Goal: Use online tool/utility: Utilize a website feature to perform a specific function

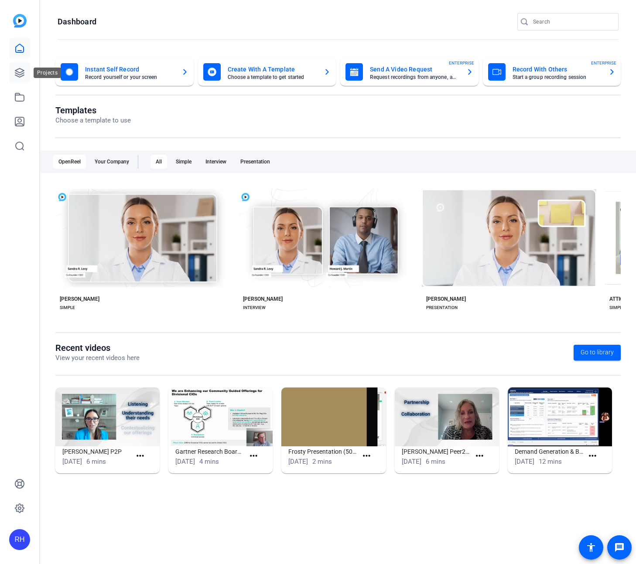
click at [22, 74] on icon at bounding box center [19, 72] width 9 height 9
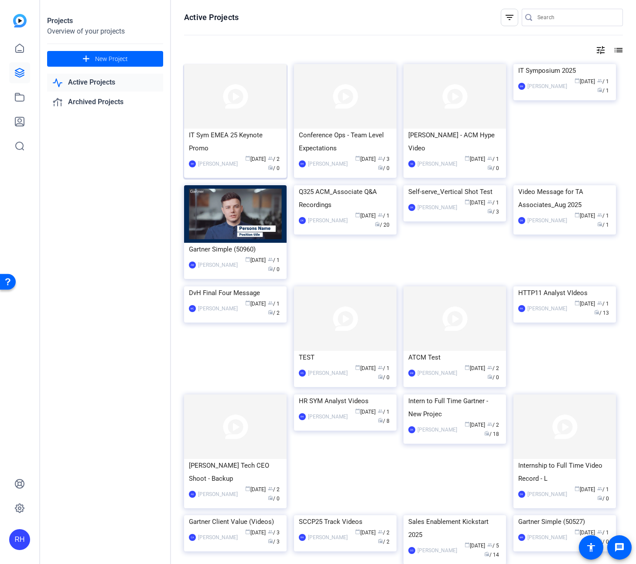
click at [241, 139] on div "IT Sym EMEA 25 Keynote Promo" at bounding box center [235, 142] width 93 height 26
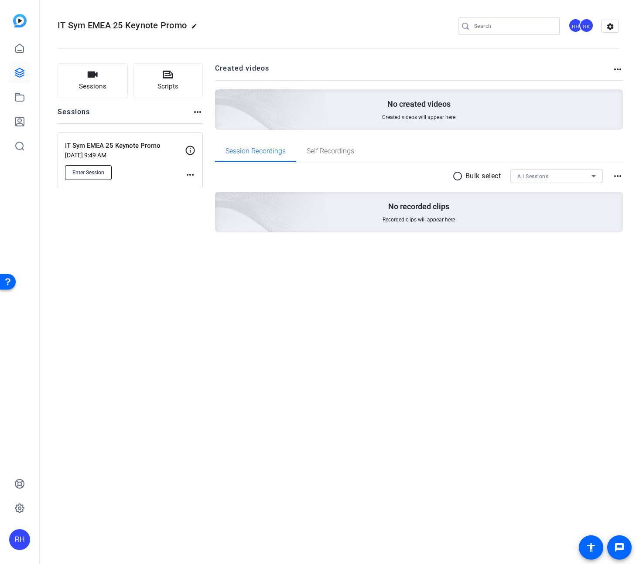
click at [100, 169] on span "Enter Session" at bounding box center [88, 172] width 32 height 7
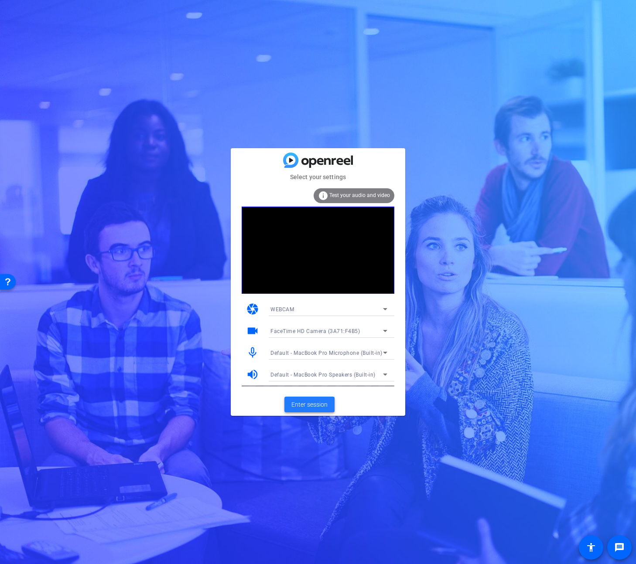
click at [322, 402] on span "Enter session" at bounding box center [309, 404] width 36 height 9
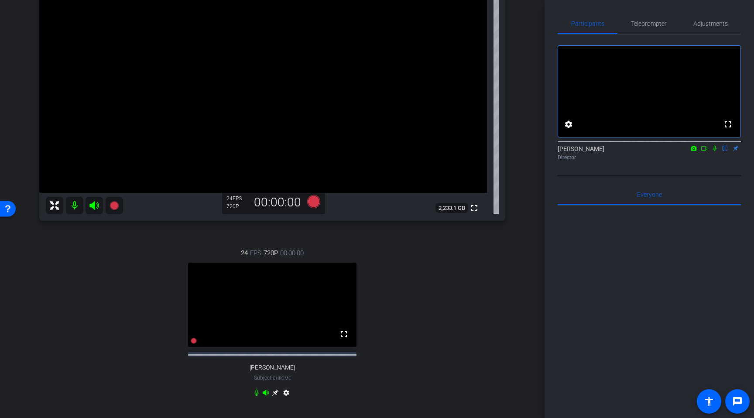
scroll to position [123, 0]
drag, startPoint x: 134, startPoint y: 324, endPoint x: 145, endPoint y: 330, distance: 11.7
click at [134, 324] on div "24 FPS 720P 00:00:00 fullscreen [PERSON_NAME] Subject - Chrome settings" at bounding box center [272, 322] width 466 height 180
click at [313, 201] on icon at bounding box center [313, 199] width 13 height 13
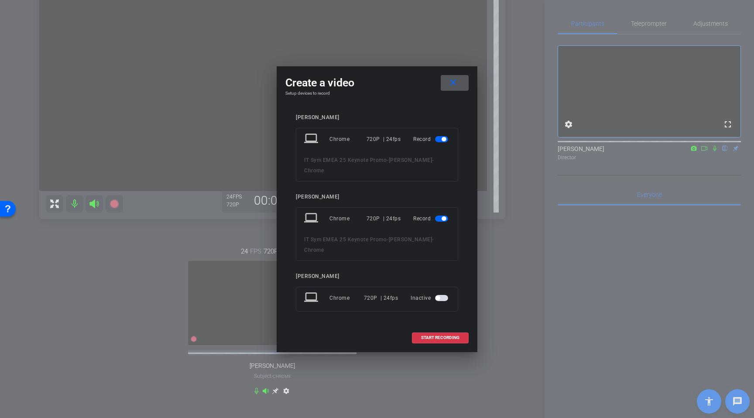
click at [456, 88] on mat-icon "close" at bounding box center [452, 82] width 11 height 11
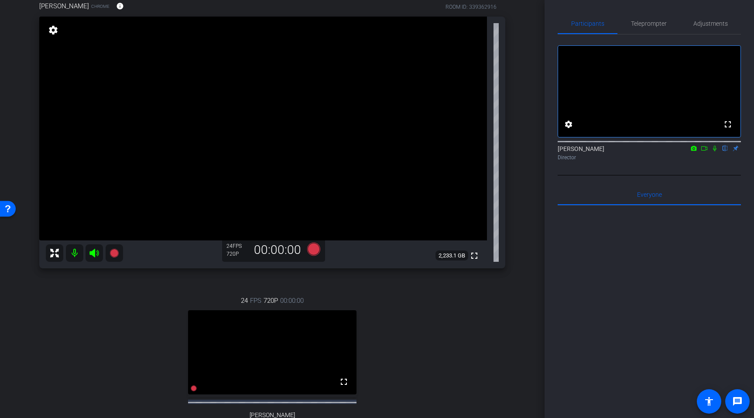
scroll to position [73, 0]
click at [312, 250] on icon at bounding box center [313, 249] width 13 height 13
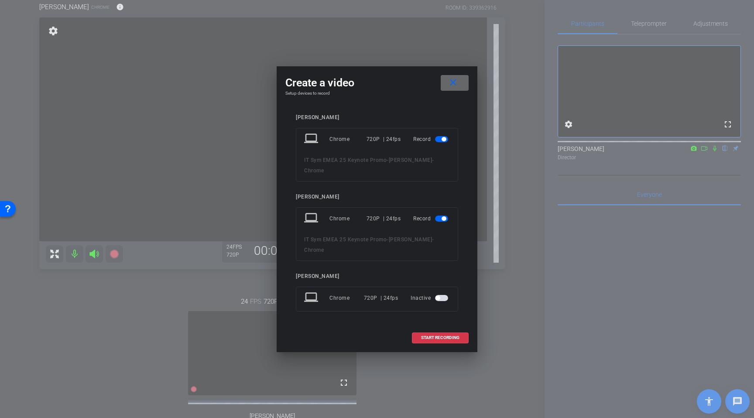
drag, startPoint x: 456, startPoint y: 93, endPoint x: 471, endPoint y: 99, distance: 15.5
click at [457, 88] on mat-icon "close" at bounding box center [452, 82] width 11 height 11
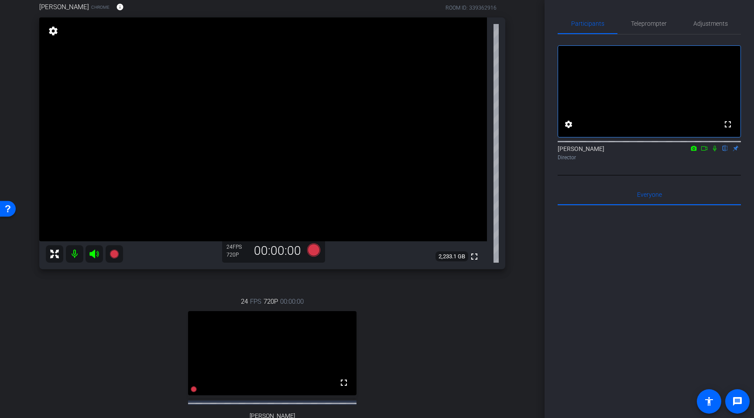
click at [526, 130] on div "arrow_back IT Sym EMEA 25 Keynote Promo Back to project Send invite account_box…" at bounding box center [272, 136] width 544 height 418
drag, startPoint x: 530, startPoint y: 197, endPoint x: 535, endPoint y: 196, distance: 5.3
click at [530, 197] on div "arrow_back IT Sym EMEA 25 Keynote Promo Back to project Send invite account_box…" at bounding box center [272, 136] width 544 height 418
